Goal: Communication & Community: Ask a question

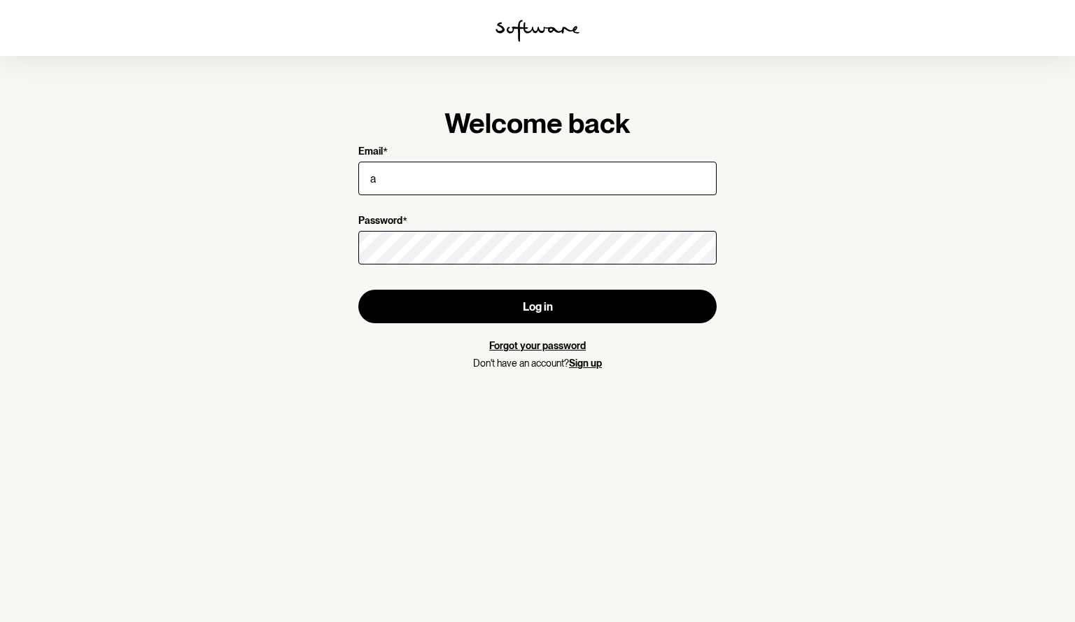
type input "[PERSON_NAME][EMAIL_ADDRESS][PERSON_NAME][DOMAIN_NAME]"
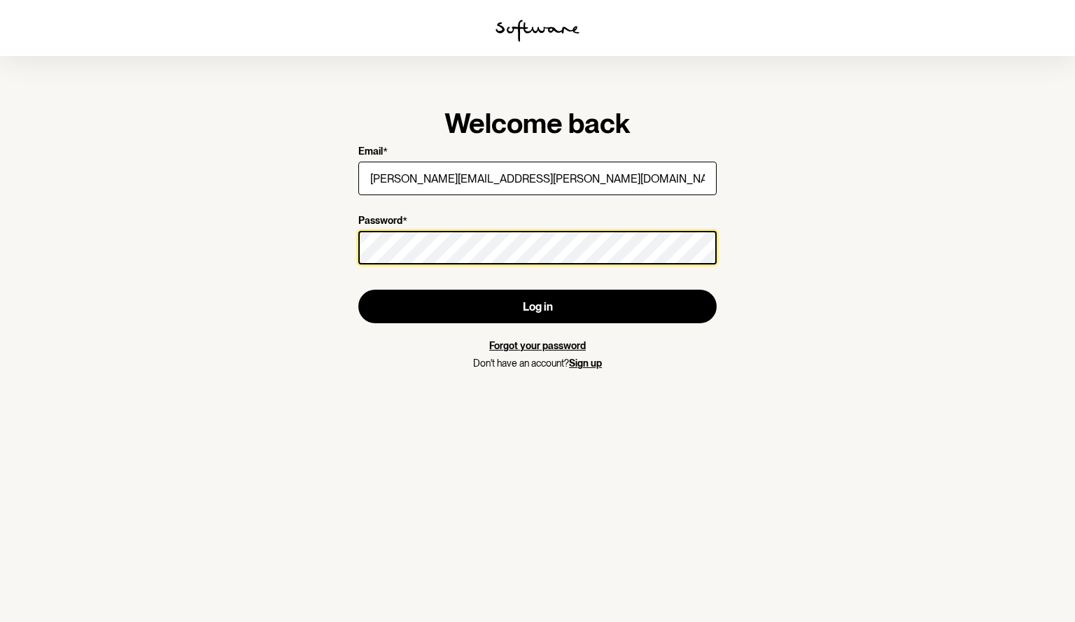
click at [358, 290] on button "Log in" at bounding box center [537, 307] width 358 height 34
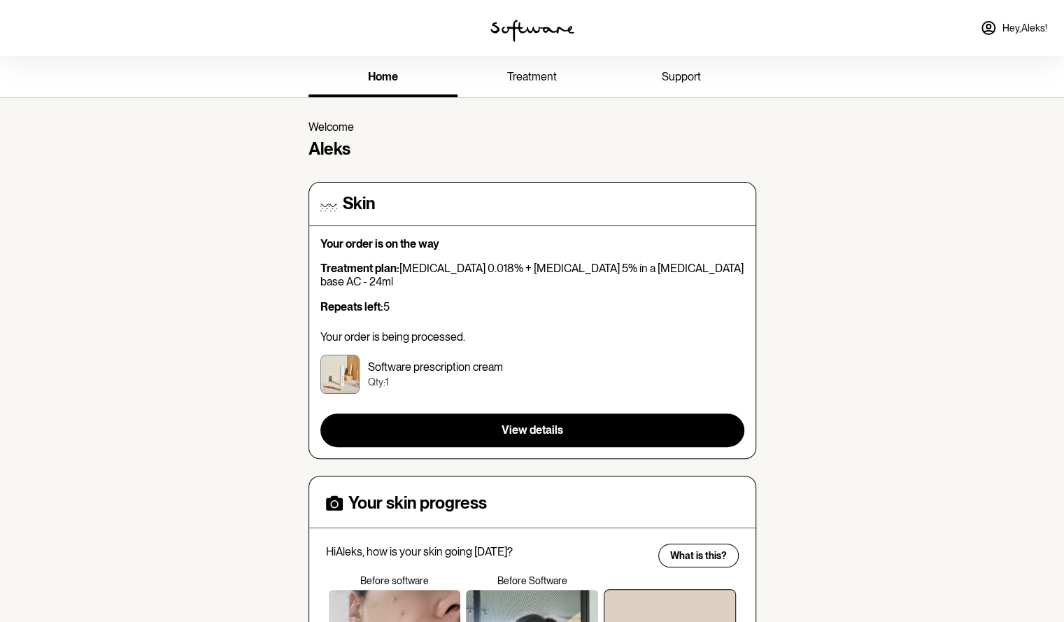
click at [533, 81] on span "treatment" at bounding box center [532, 76] width 50 height 13
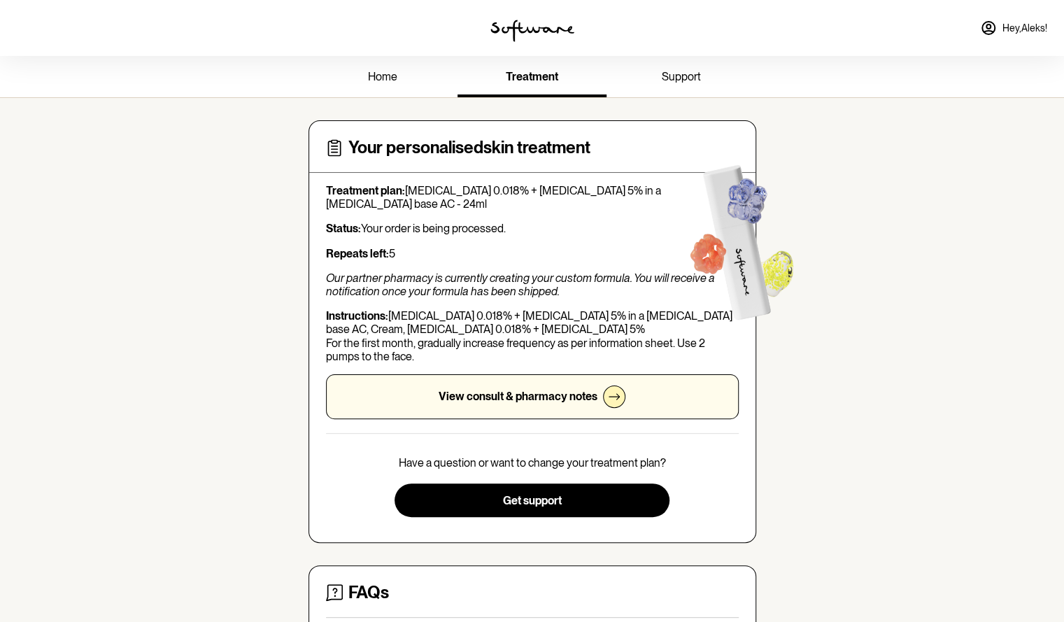
scroll to position [70, 0]
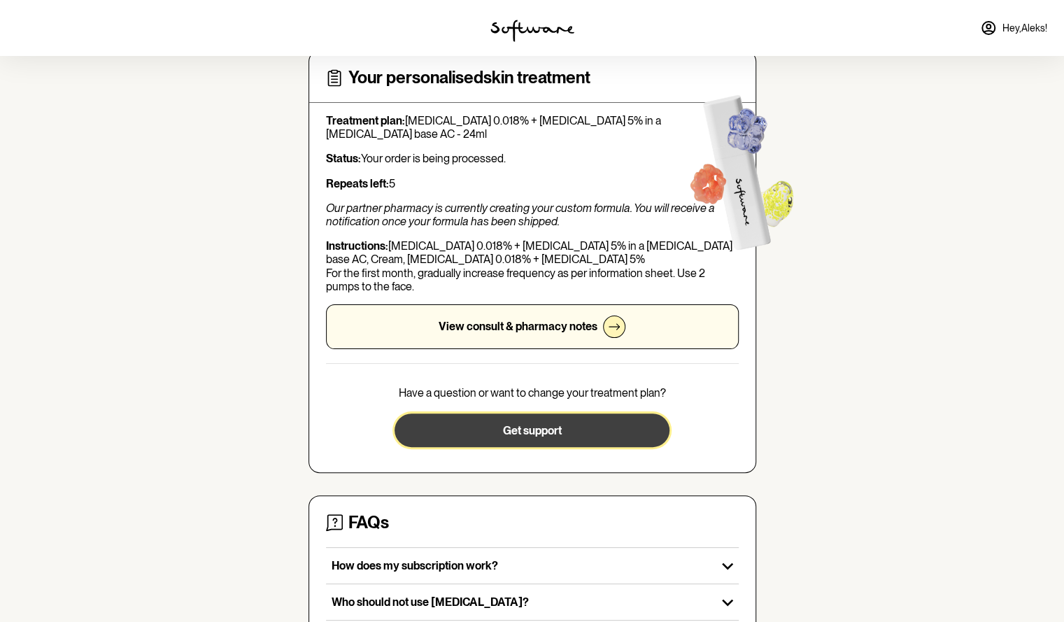
click at [489, 422] on button "Get support" at bounding box center [532, 431] width 275 height 34
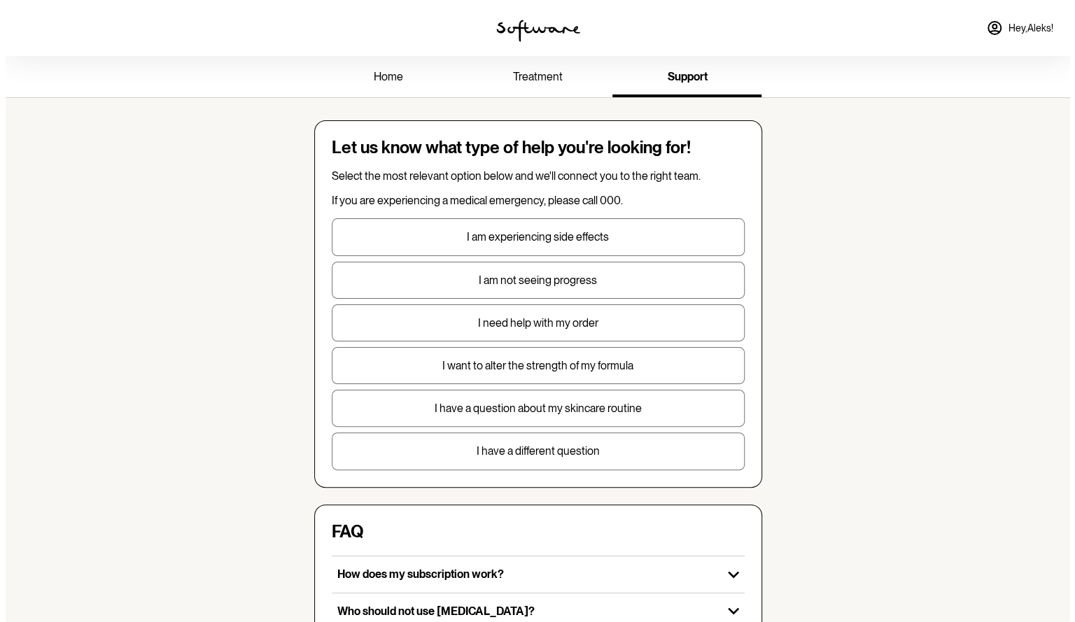
scroll to position [280, 0]
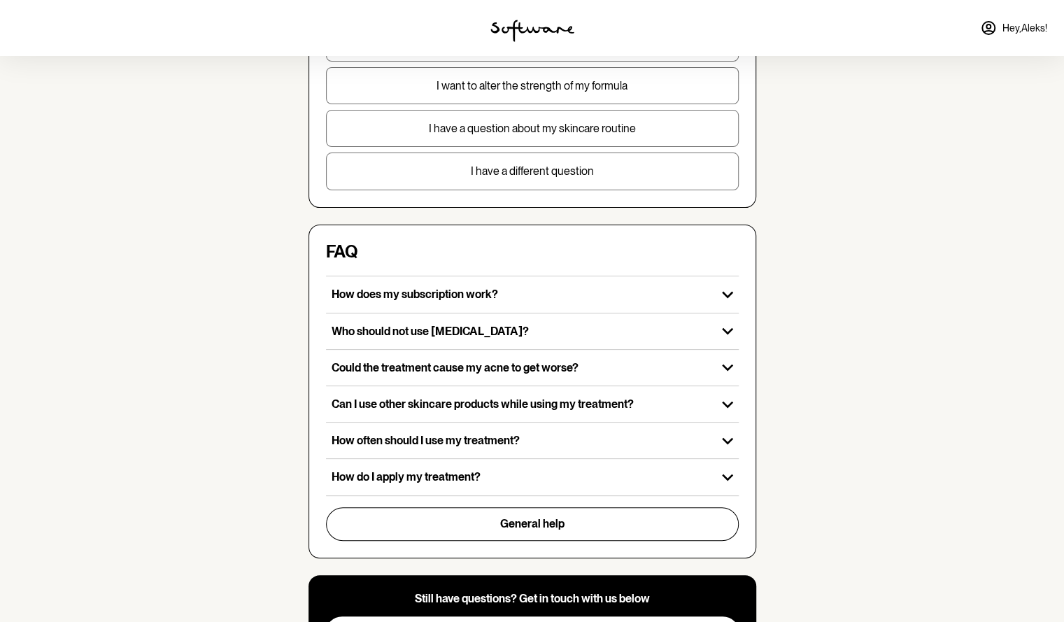
click at [505, 168] on p "I have a different question" at bounding box center [533, 170] width 412 height 13
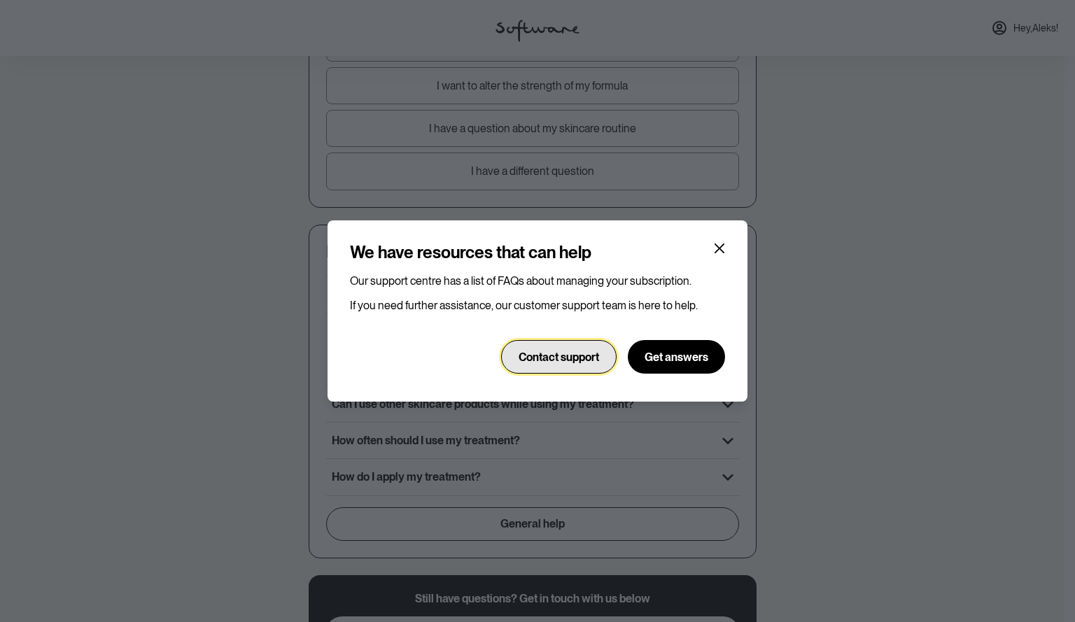
click at [577, 360] on span "Contact support" at bounding box center [559, 357] width 80 height 13
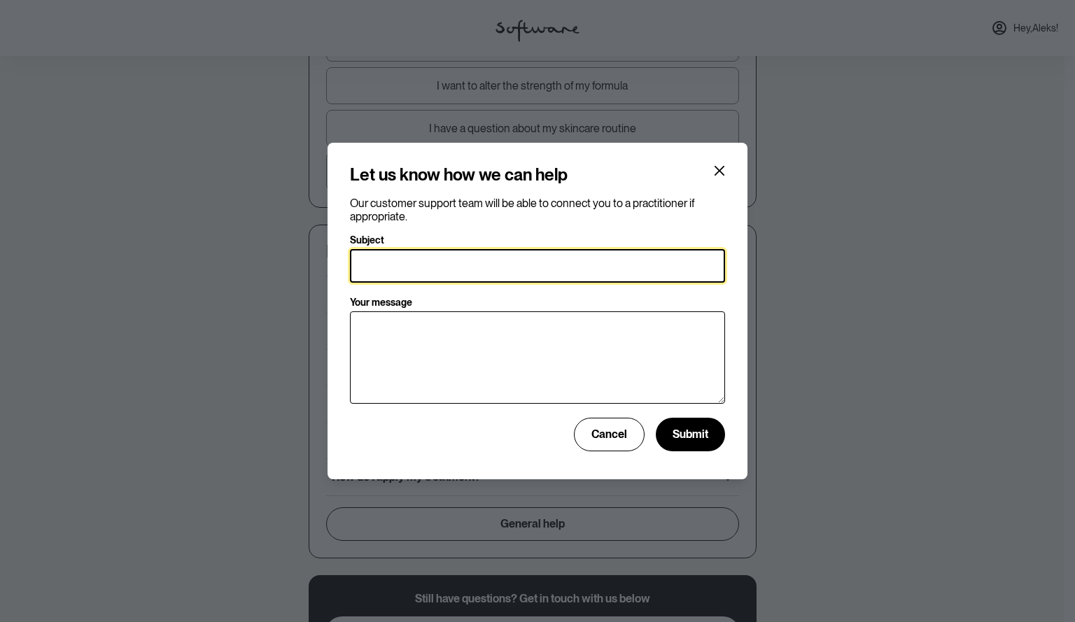
click at [440, 271] on input "Subject" at bounding box center [537, 266] width 375 height 34
type input "Order on the way"
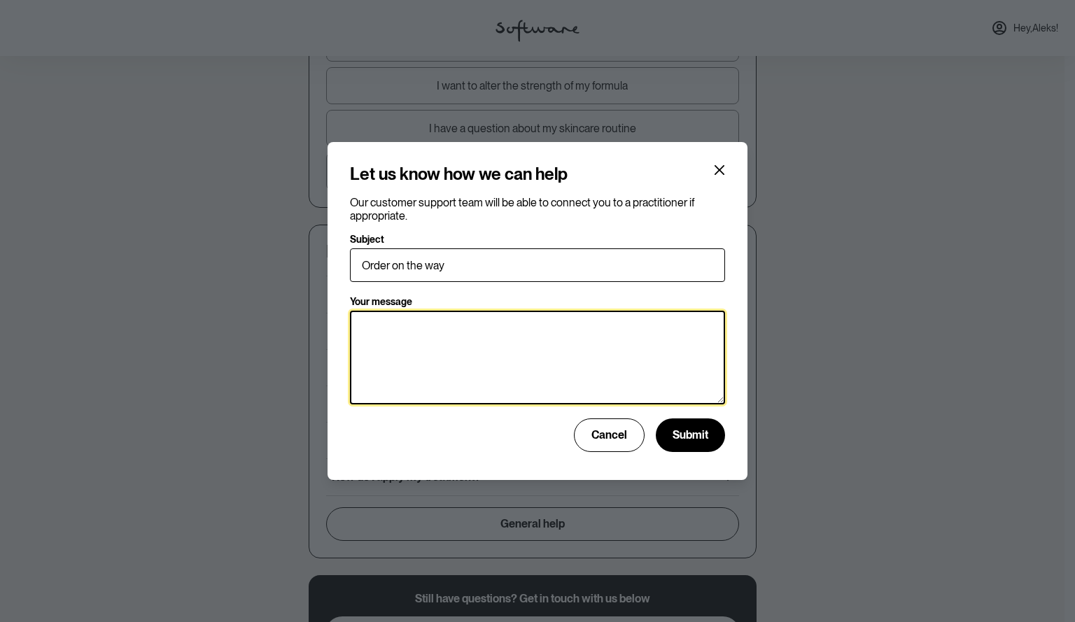
click at [435, 327] on textarea "Your message" at bounding box center [537, 358] width 375 height 94
type textarea "Hi There, i see on my account it states the order is on the way but i havent re…"
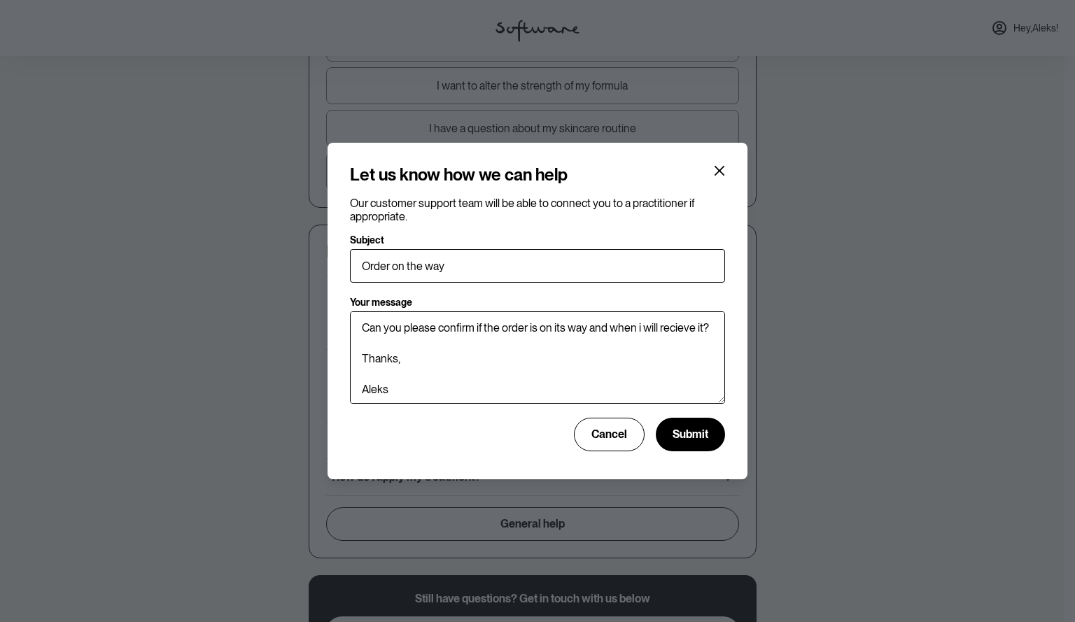
drag, startPoint x: 685, startPoint y: 318, endPoint x: 729, endPoint y: 46, distance: 275.8
click at [729, 46] on div "Let us know how we can help Our customer support team will be able to connect y…" at bounding box center [537, 311] width 1075 height 622
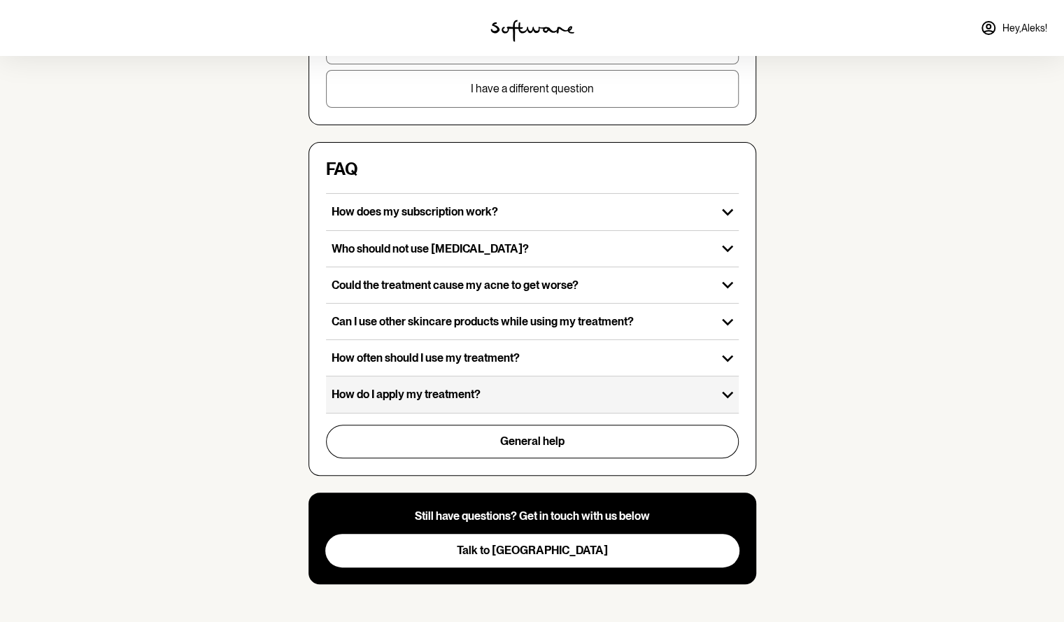
scroll to position [363, 0]
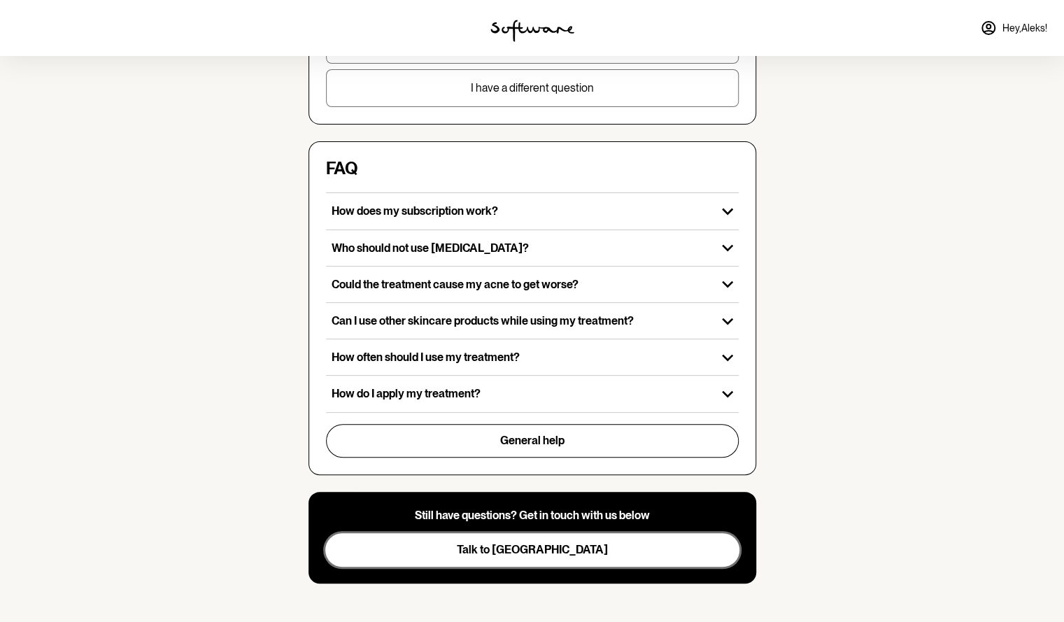
click at [547, 549] on span "Talk to [GEOGRAPHIC_DATA]" at bounding box center [532, 549] width 151 height 13
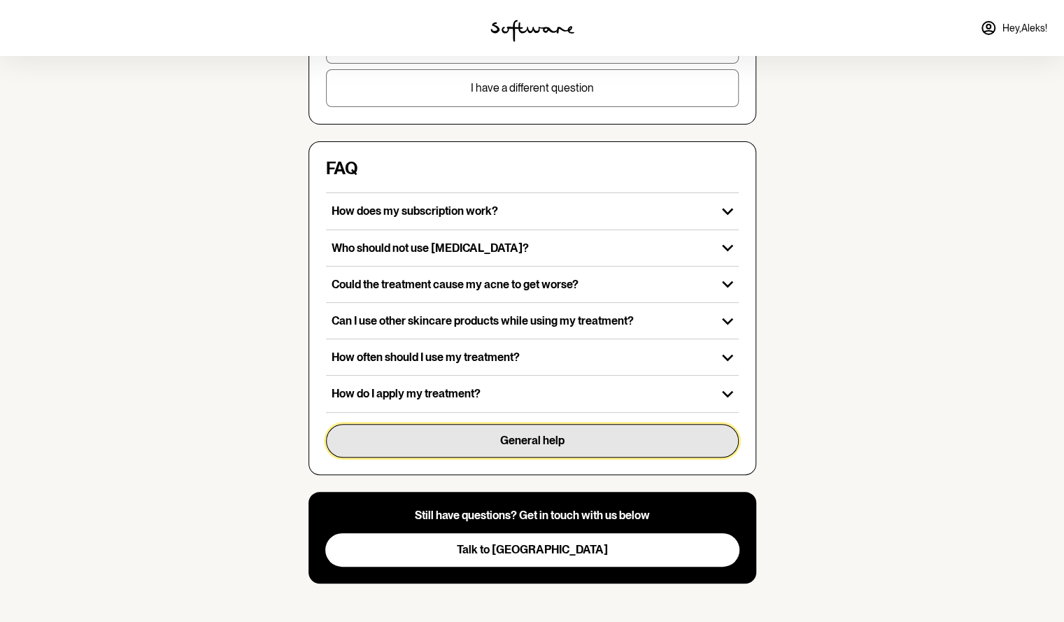
click at [537, 434] on span "General help" at bounding box center [532, 440] width 64 height 13
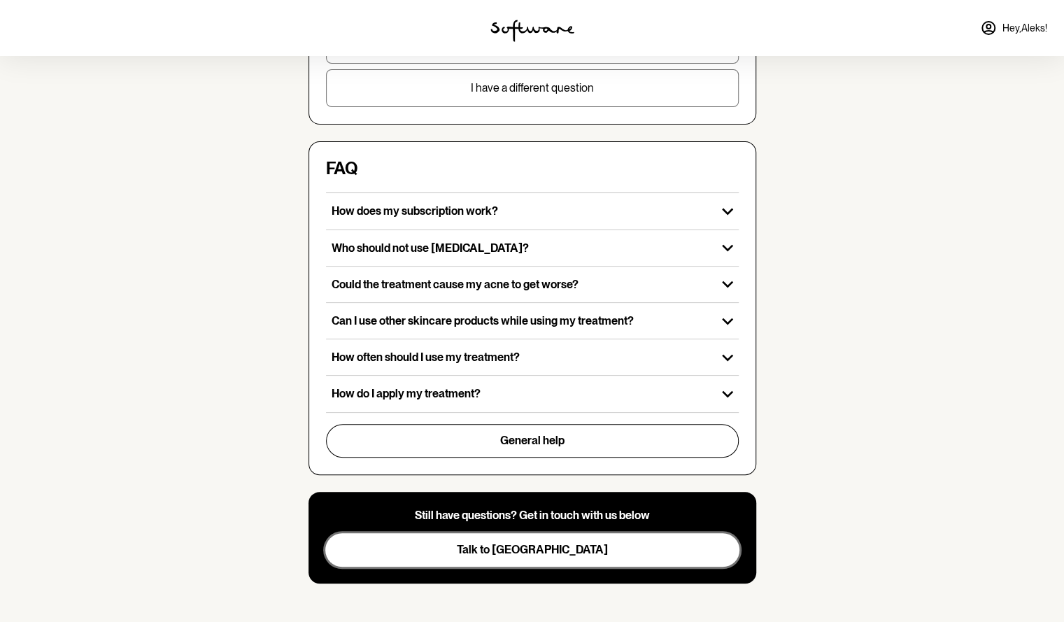
click at [508, 535] on button "Talk to [GEOGRAPHIC_DATA]" at bounding box center [532, 550] width 414 height 34
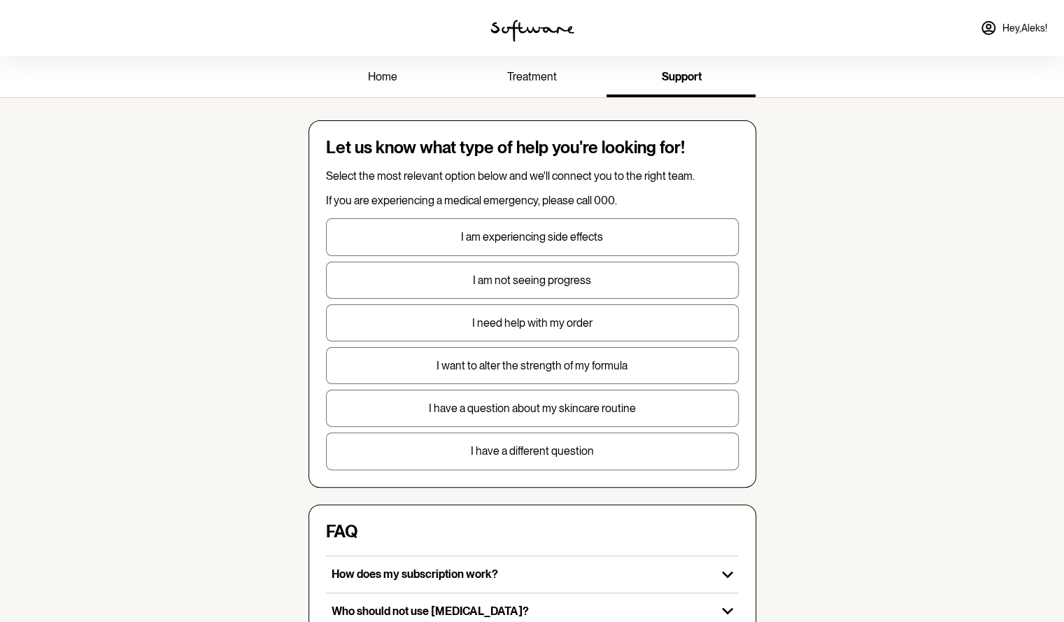
scroll to position [0, 0]
click at [542, 83] on link "treatment" at bounding box center [532, 78] width 149 height 38
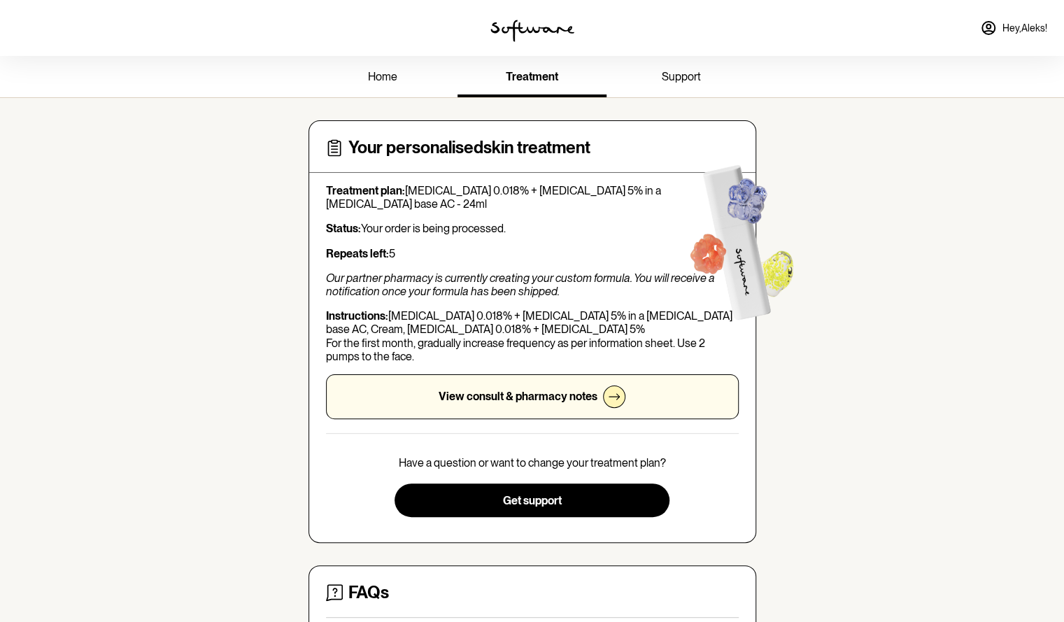
click at [382, 80] on span "home" at bounding box center [382, 76] width 29 height 13
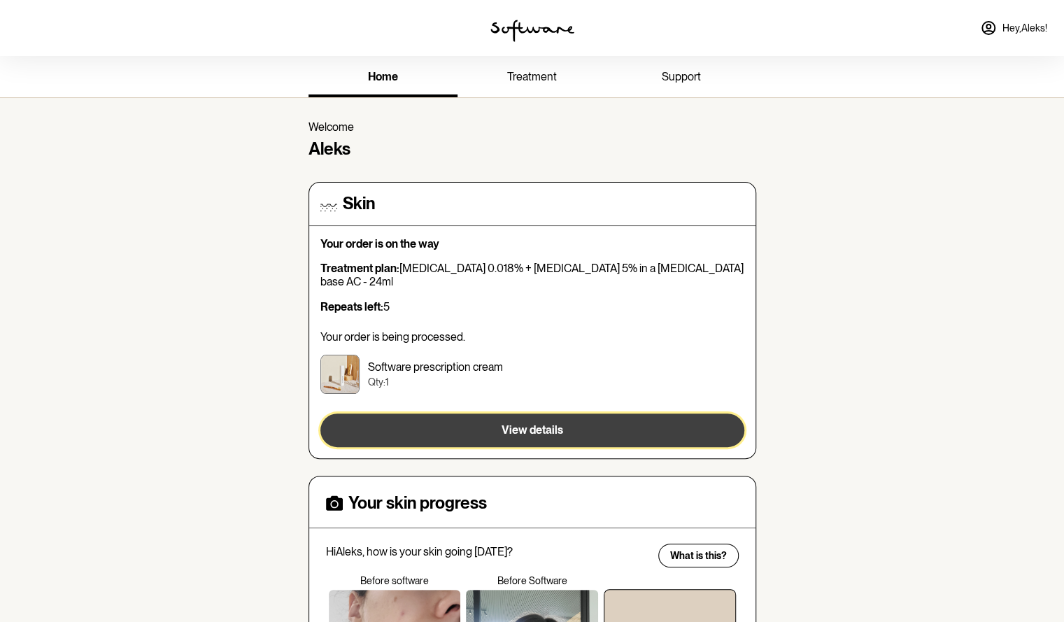
click at [448, 414] on button "View details" at bounding box center [533, 431] width 424 height 34
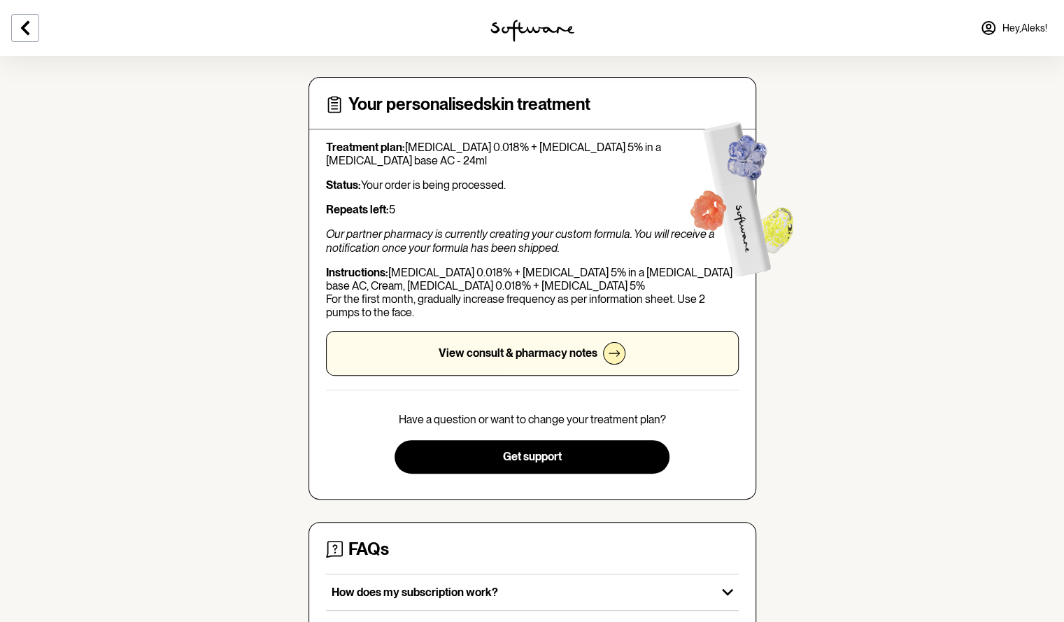
scroll to position [70, 0]
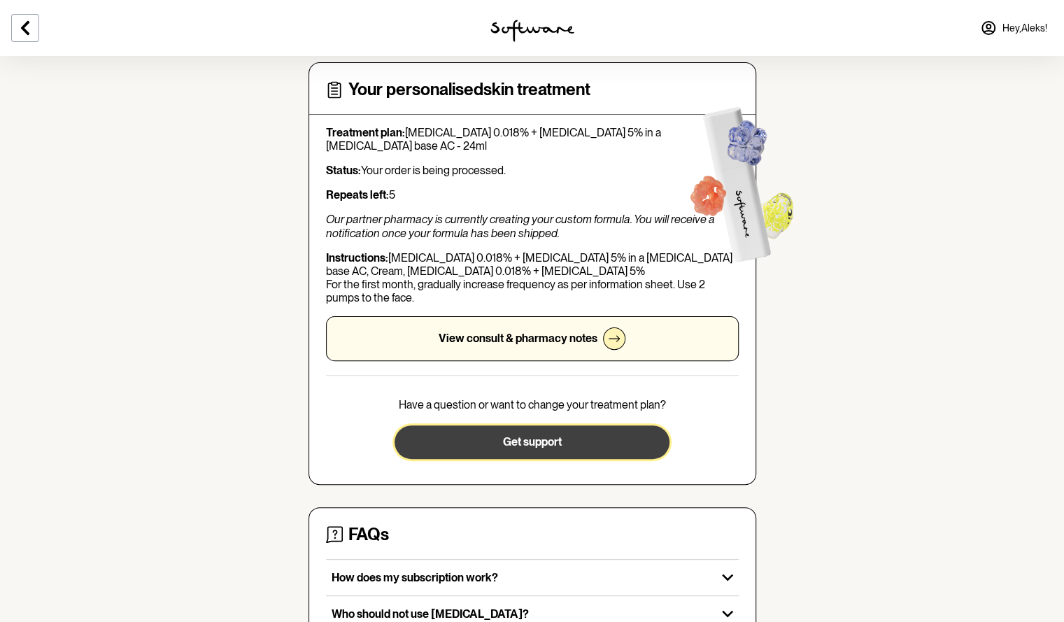
click at [486, 450] on button "Get support" at bounding box center [532, 443] width 275 height 34
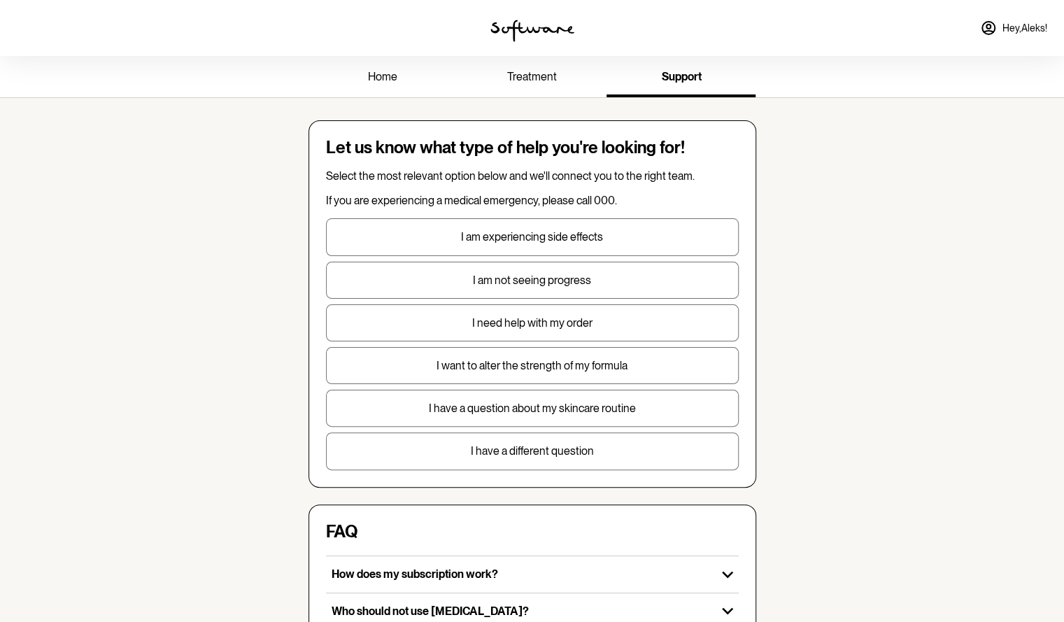
click at [500, 449] on p "I have a different question" at bounding box center [533, 450] width 412 height 13
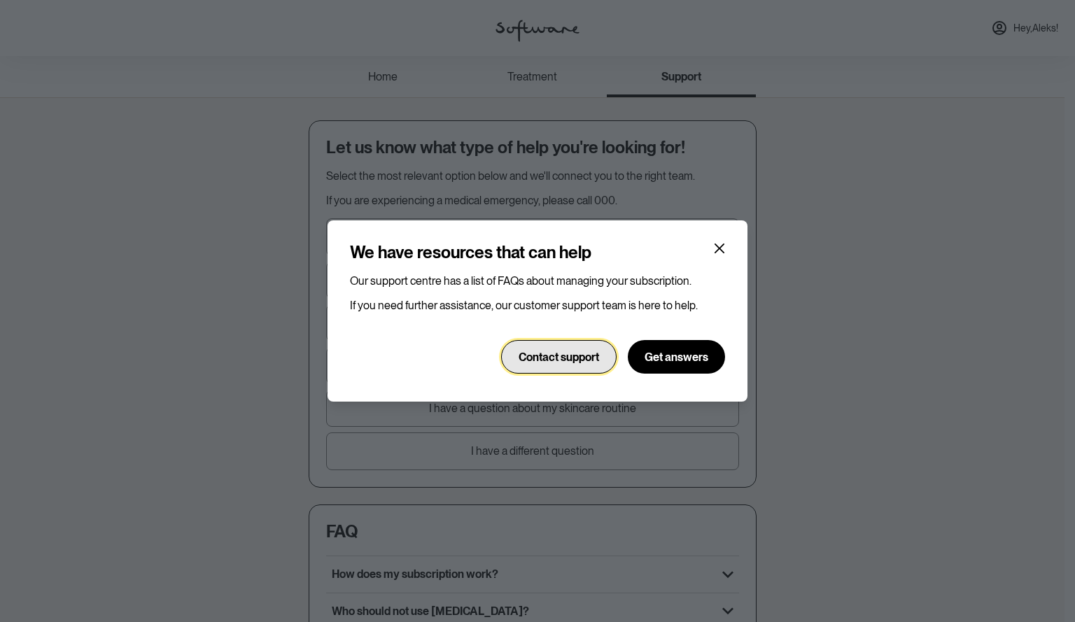
click at [532, 367] on button "Contact support" at bounding box center [558, 357] width 115 height 34
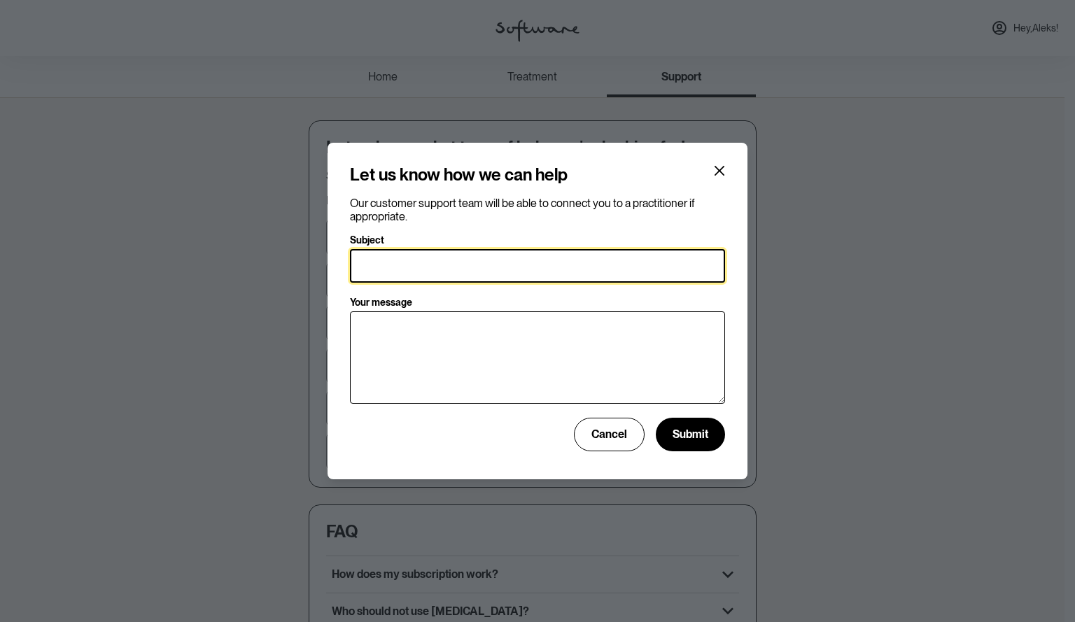
click at [370, 264] on input "Subject" at bounding box center [537, 266] width 375 height 34
type input "Order on the way"
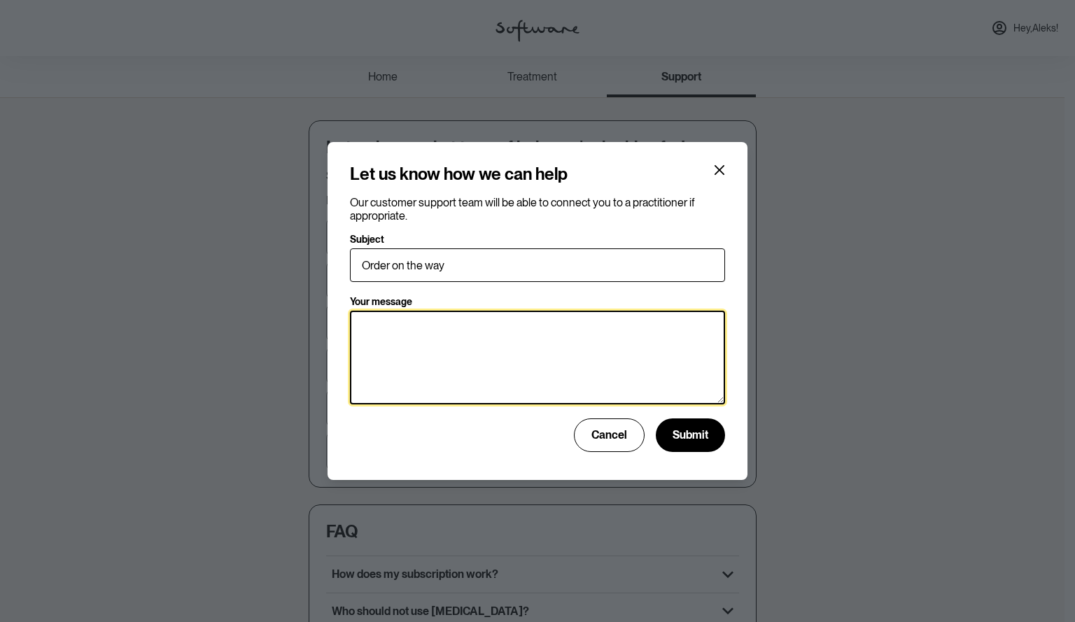
click at [419, 378] on textarea "Your message" at bounding box center [537, 358] width 375 height 94
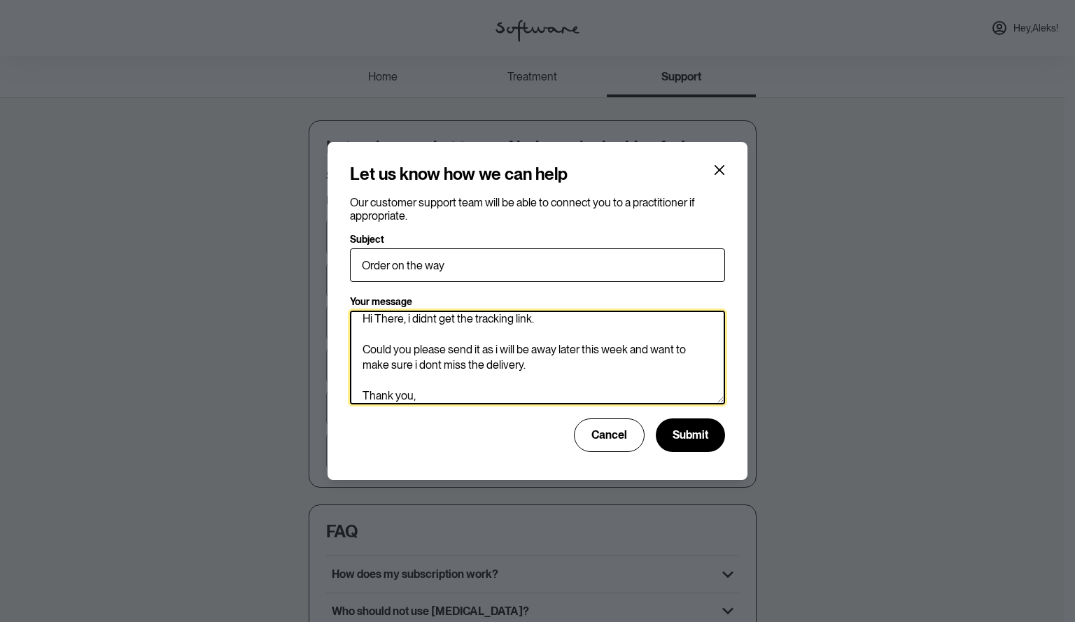
scroll to position [40, 0]
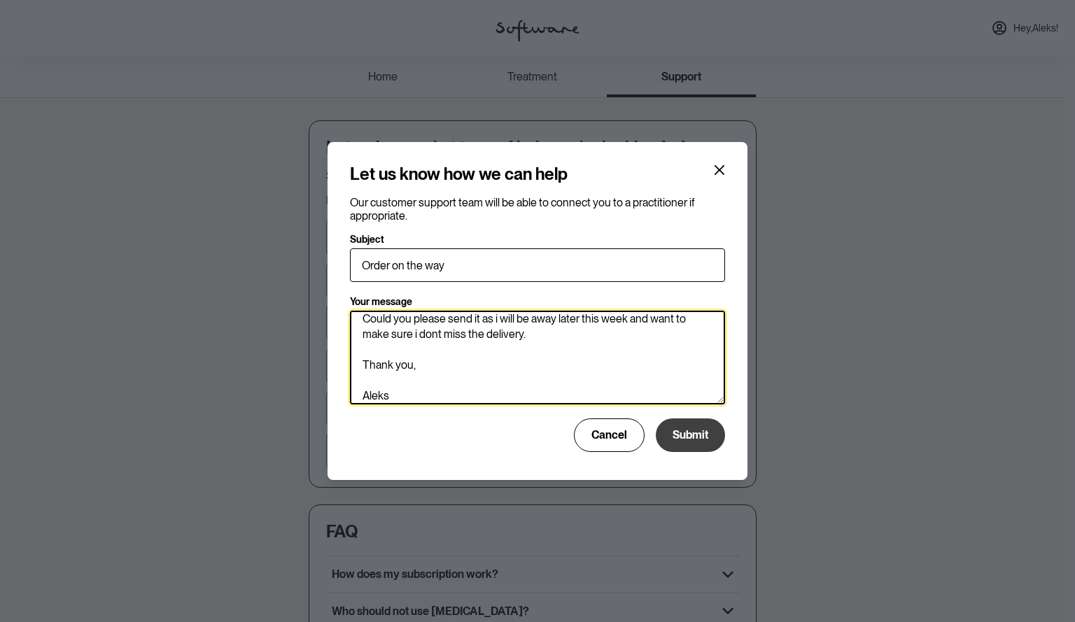
type textarea "Hi There, i didnt get the tracking link. Could you please send it as i will be …"
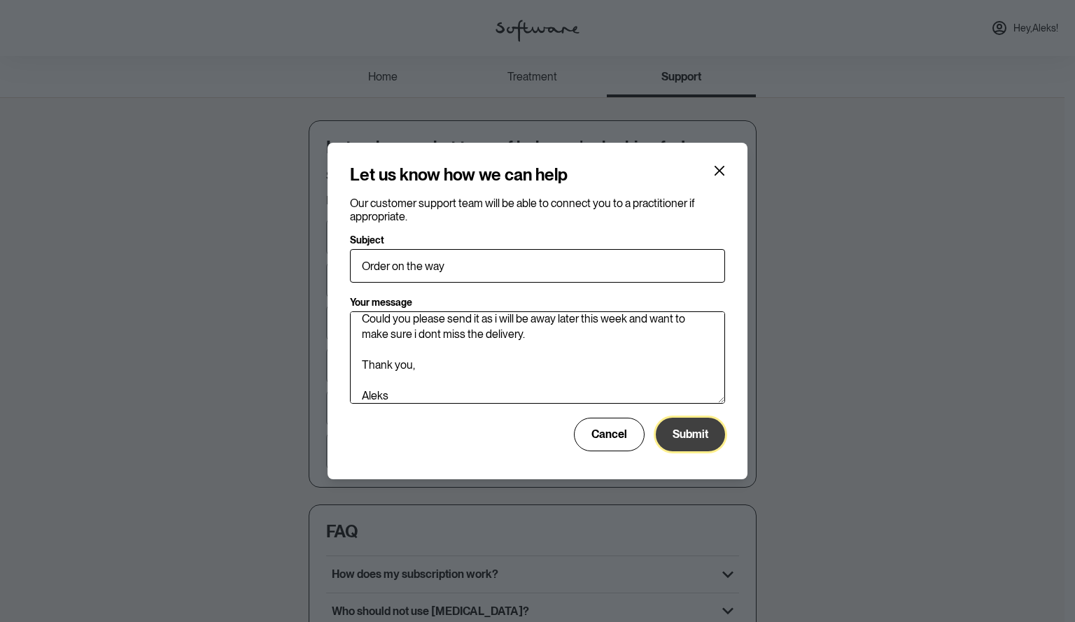
click at [692, 436] on span "Submit" at bounding box center [691, 434] width 36 height 13
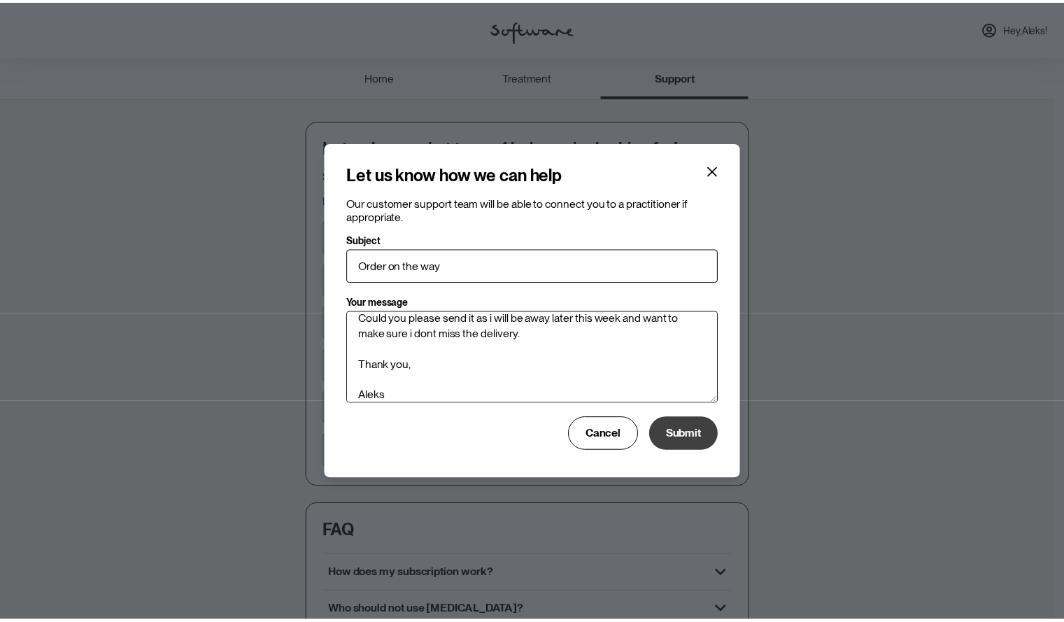
scroll to position [39, 0]
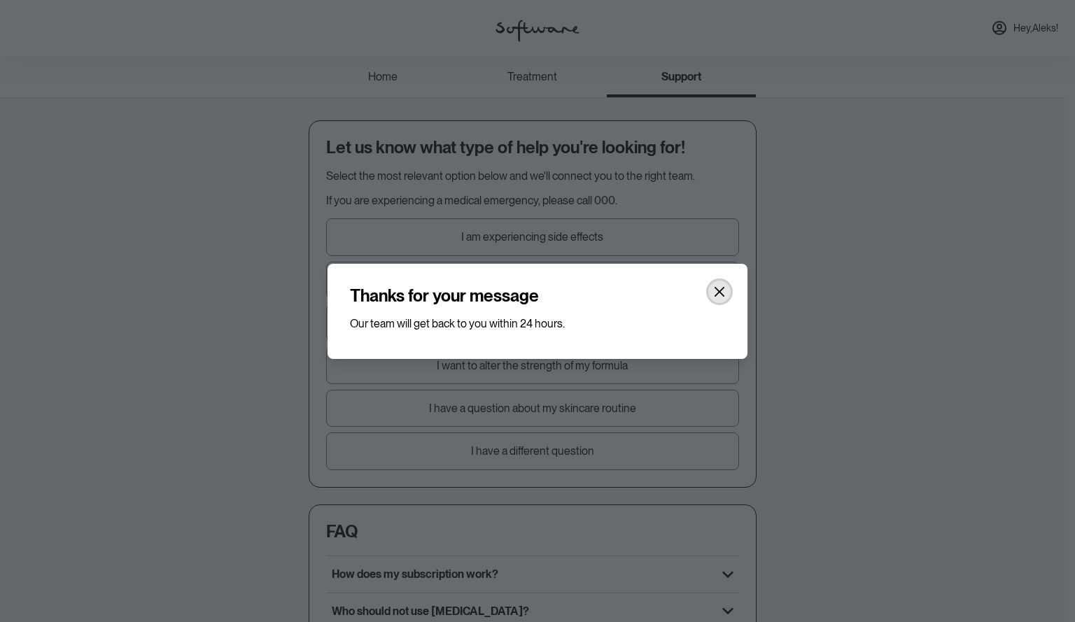
click at [724, 287] on icon "Close" at bounding box center [720, 291] width 10 height 10
